Goal: Task Accomplishment & Management: Use online tool/utility

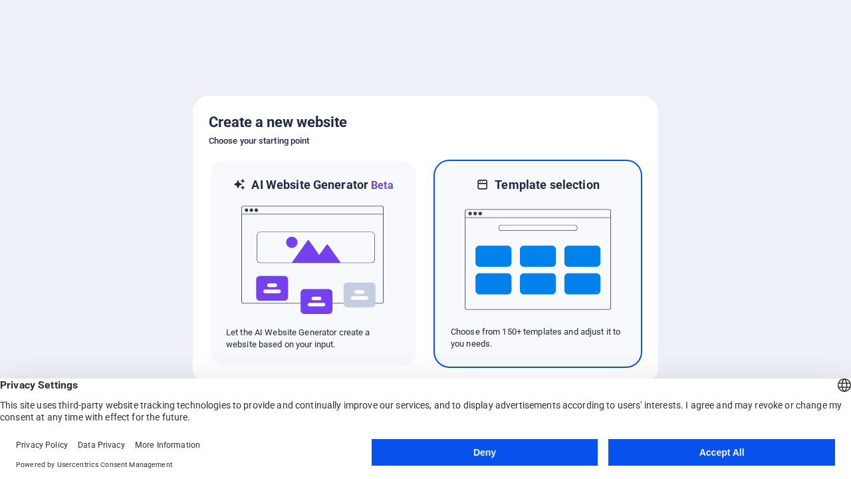
click at [485, 452] on button "Deny" at bounding box center [485, 452] width 227 height 27
click at [538, 263] on img at bounding box center [538, 259] width 146 height 133
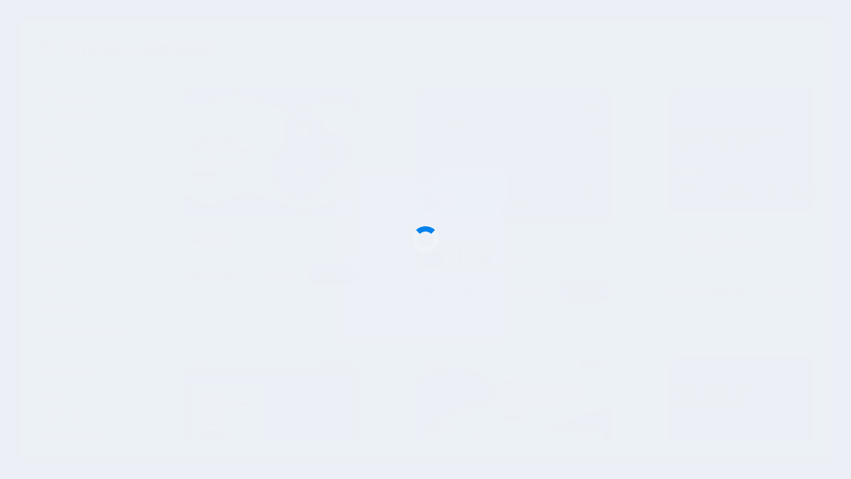
scroll to position [1022, 0]
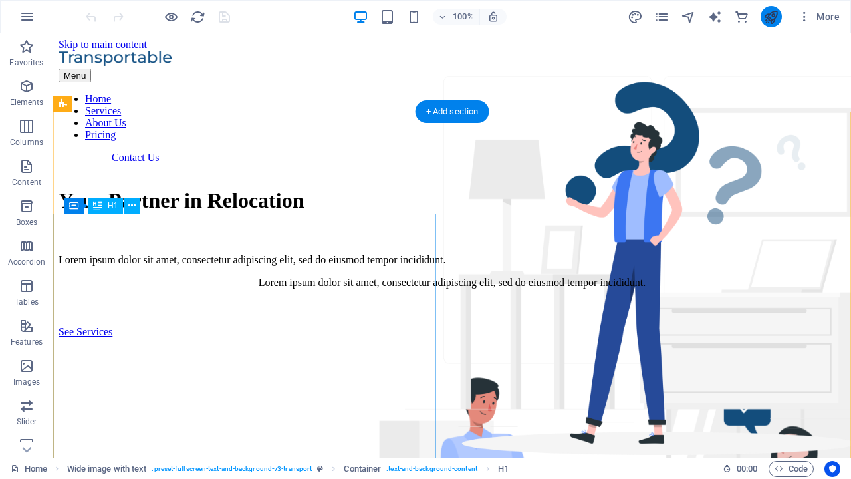
click at [771, 17] on icon "publish" at bounding box center [771, 16] width 15 height 15
